Goal: Task Accomplishment & Management: Manage account settings

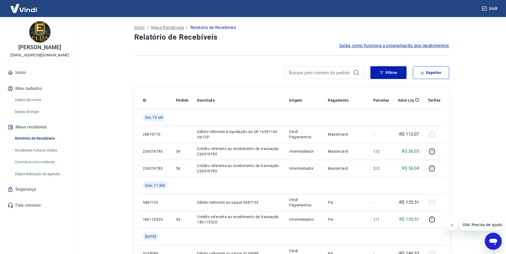
click at [34, 100] on link "Dados da conta" at bounding box center [43, 99] width 60 height 11
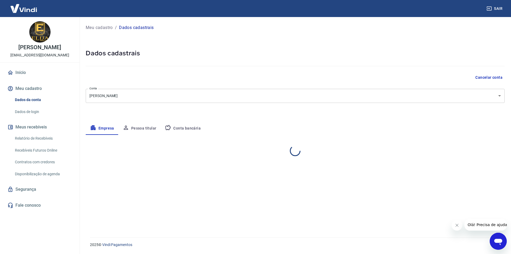
select select "SP"
select select "business"
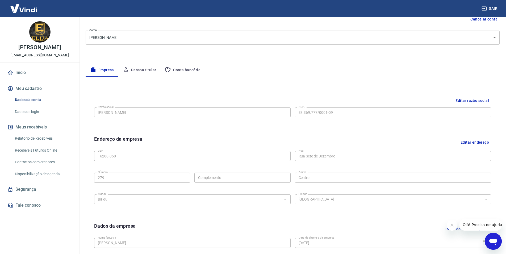
scroll to position [54, 0]
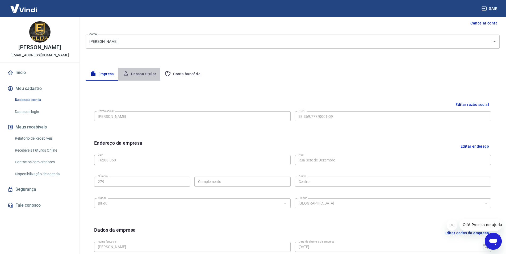
click at [140, 72] on button "Pessoa titular" at bounding box center [139, 74] width 42 height 13
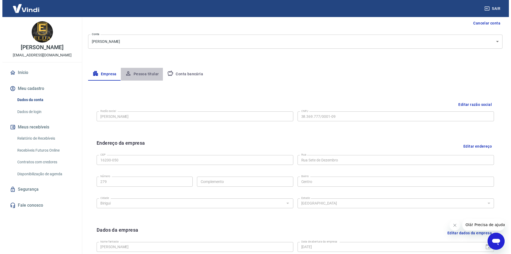
scroll to position [0, 0]
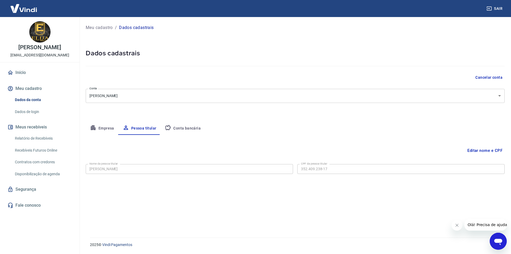
click at [192, 128] on button "Conta bancária" at bounding box center [182, 128] width 44 height 13
select select "1"
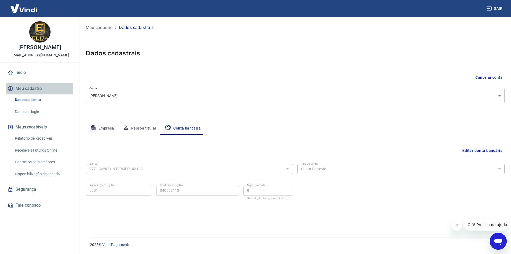
click at [33, 91] on button "Meu cadastro" at bounding box center [39, 89] width 67 height 12
click at [45, 149] on link "Recebíveis Futuros Online" at bounding box center [43, 150] width 60 height 11
